Goal: Navigation & Orientation: Find specific page/section

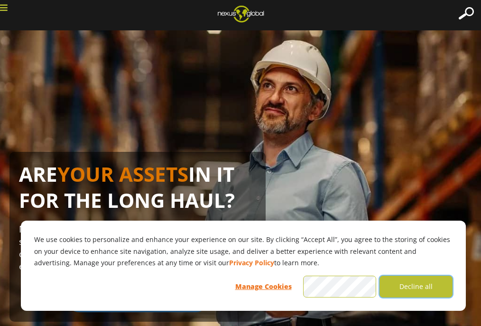
click at [430, 289] on button "Decline all" at bounding box center [415, 286] width 73 height 22
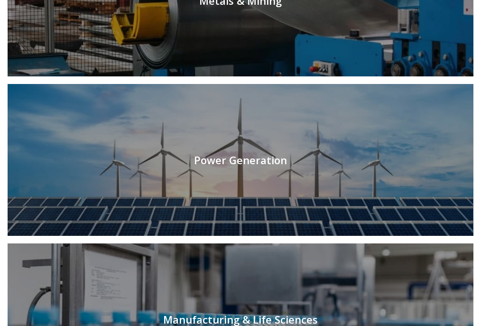
scroll to position [1152, 0]
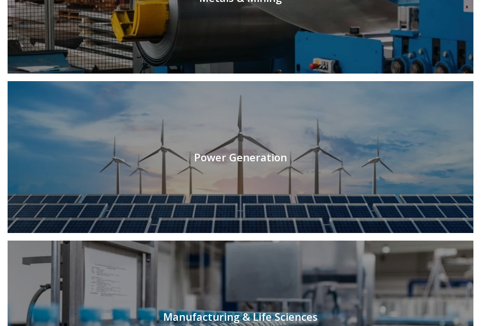
click at [306, 196] on link at bounding box center [240, 157] width 465 height 152
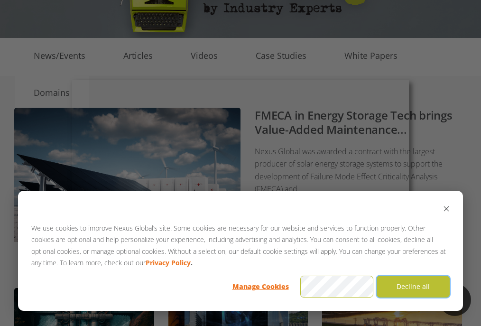
click at [405, 285] on button "Decline all" at bounding box center [412, 286] width 73 height 22
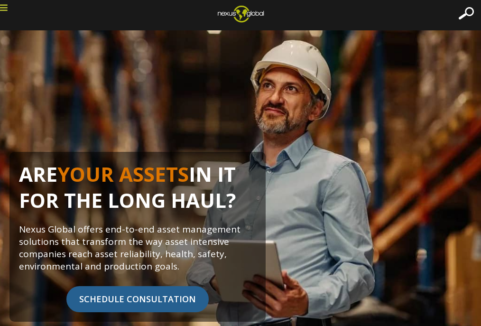
click at [4, 7] on icon at bounding box center [4, 7] width 8 height 9
click at [7, 10] on icon at bounding box center [4, 7] width 8 height 9
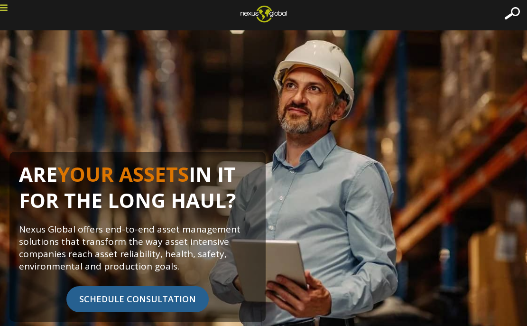
click at [5, 9] on icon at bounding box center [4, 7] width 8 height 9
click at [6, 9] on icon at bounding box center [4, 7] width 8 height 9
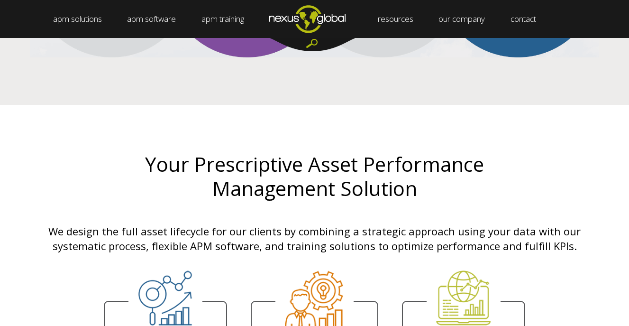
scroll to position [1823, 0]
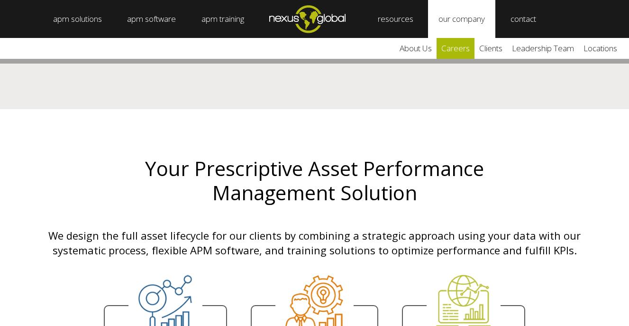
click at [457, 50] on link "careers" at bounding box center [456, 48] width 38 height 21
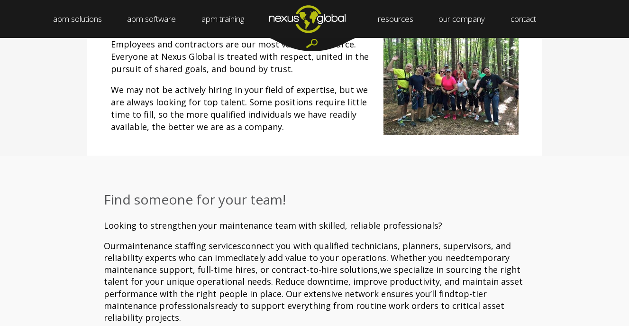
scroll to position [177, 0]
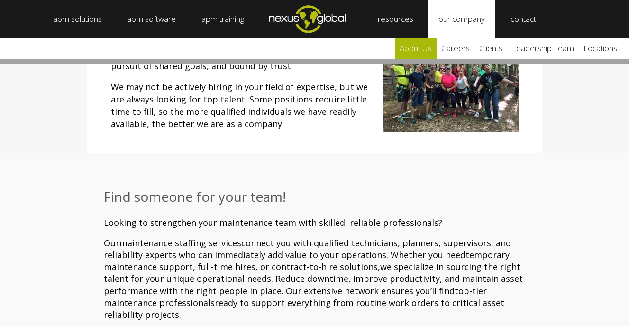
click at [416, 52] on link "about us" at bounding box center [416, 48] width 42 height 21
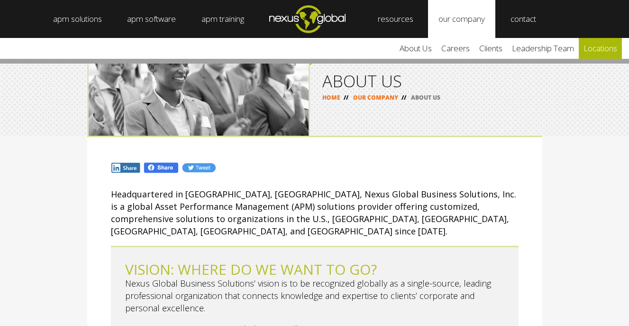
click at [597, 46] on link "locations" at bounding box center [600, 48] width 43 height 21
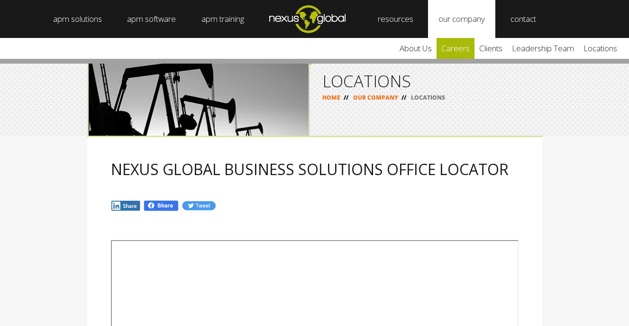
click at [471, 48] on link "careers" at bounding box center [456, 48] width 38 height 21
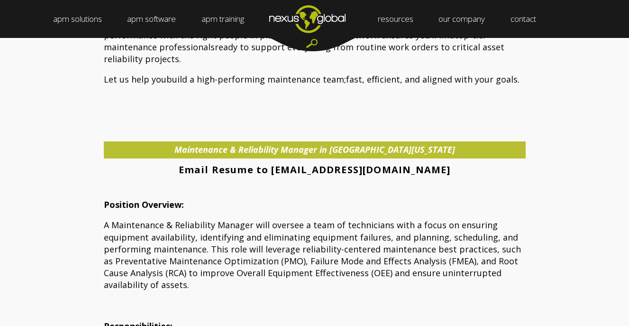
scroll to position [434, 0]
